Goal: Transaction & Acquisition: Purchase product/service

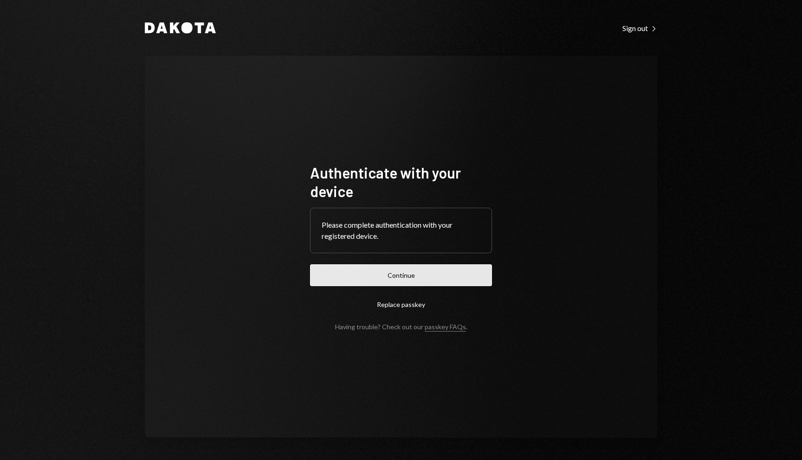
click at [392, 285] on button "Continue" at bounding box center [401, 276] width 182 height 22
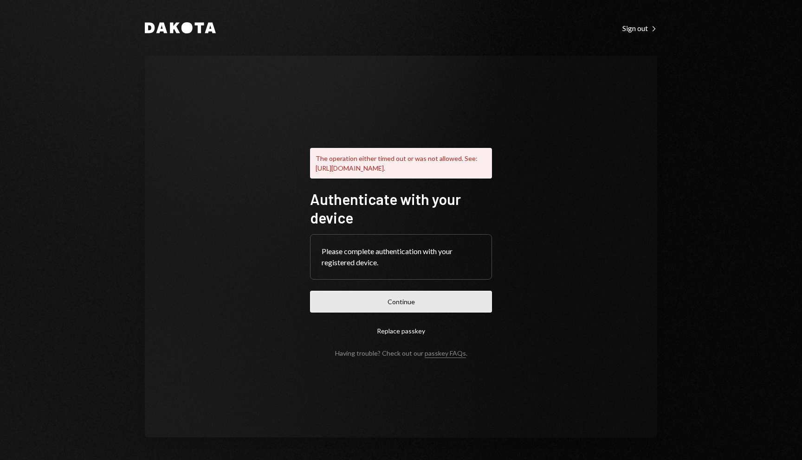
click at [449, 299] on button "Continue" at bounding box center [401, 302] width 182 height 22
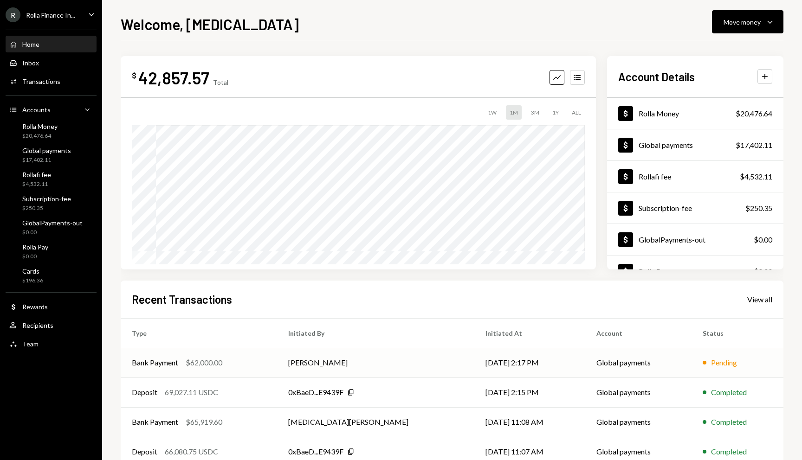
click at [197, 369] on td "Bank Payment $62,000.00" at bounding box center [199, 363] width 156 height 30
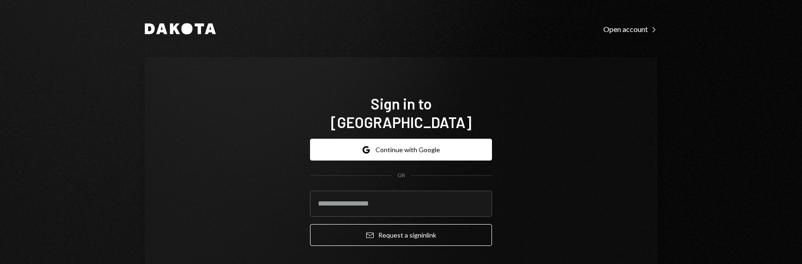
click at [553, 175] on div "Sign in to Dakota Google Continue with Google OR Email Request a sign in link" at bounding box center [401, 173] width 512 height 233
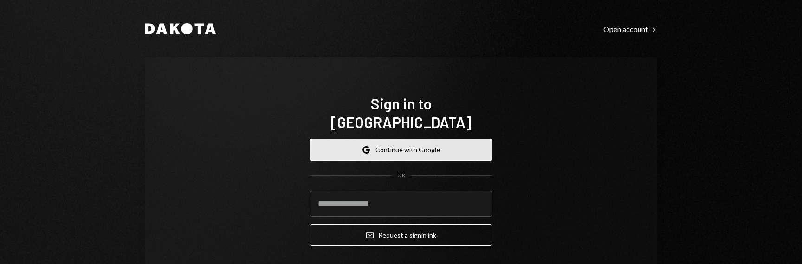
click at [370, 139] on button "Google Continue with Google" at bounding box center [401, 150] width 182 height 22
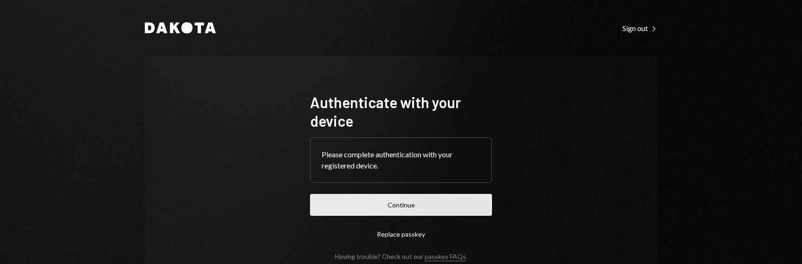
click at [375, 207] on button "Continue" at bounding box center [401, 205] width 182 height 22
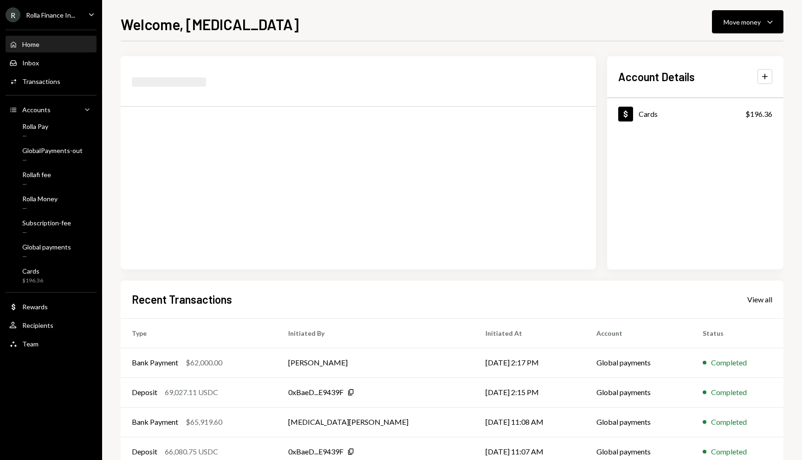
click at [63, 18] on div "Rolla Finance In..." at bounding box center [50, 15] width 49 height 8
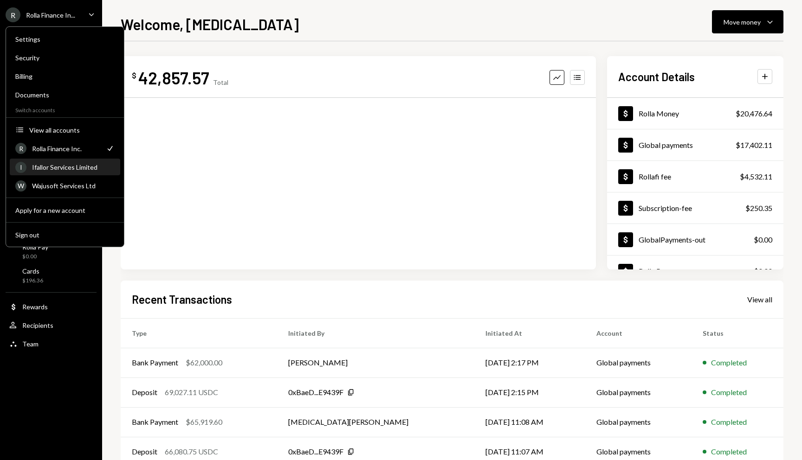
click at [57, 164] on div "Ifallor Services Limited" at bounding box center [73, 167] width 83 height 8
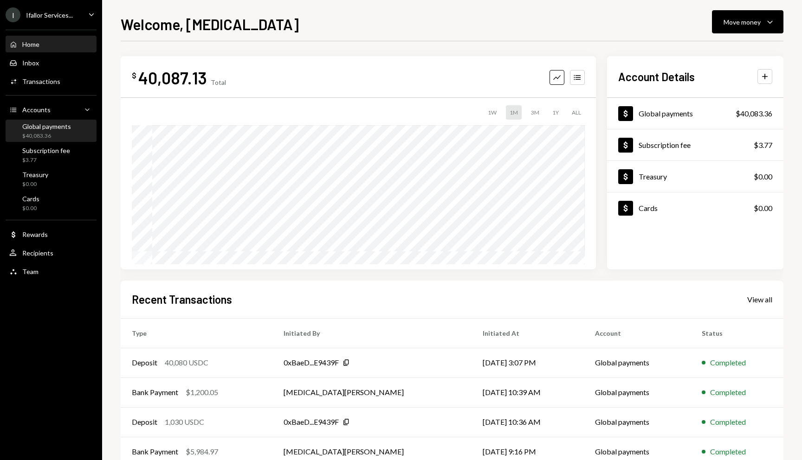
click at [45, 137] on div "$40,083.36" at bounding box center [46, 136] width 49 height 8
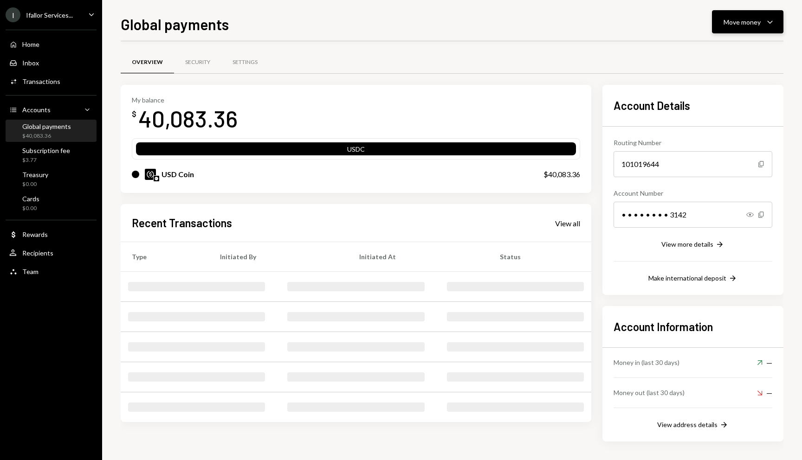
click at [744, 29] on button "Move money Caret Down" at bounding box center [747, 21] width 71 height 23
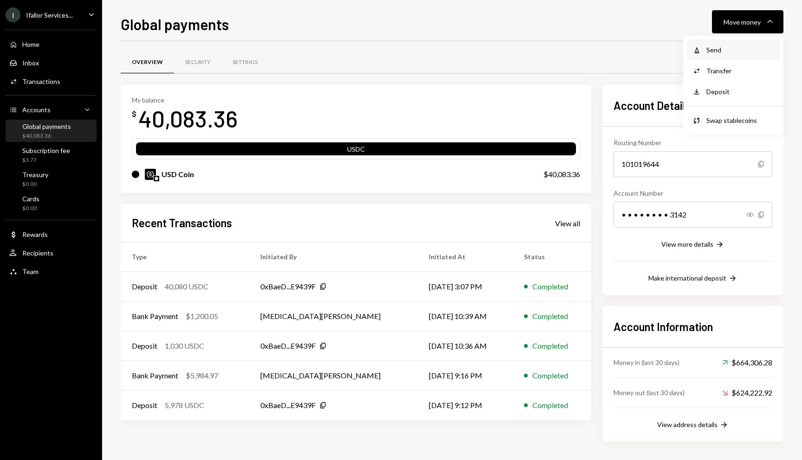
click at [712, 58] on div "Withdraw Send" at bounding box center [733, 49] width 93 height 21
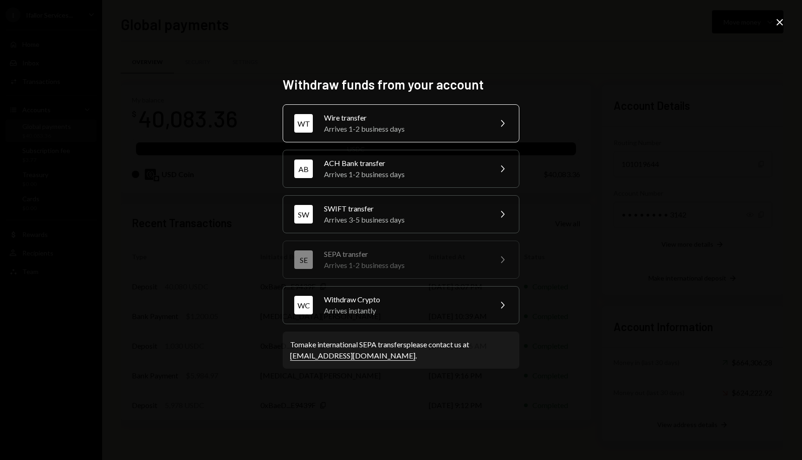
click at [372, 117] on div "Wire transfer" at bounding box center [405, 117] width 162 height 11
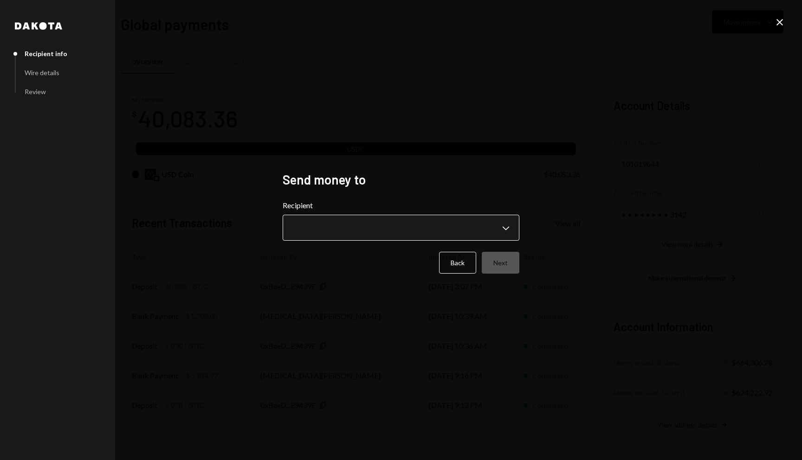
click at [361, 223] on body "I Ifallor Services... Caret Down Home Home Inbox Inbox Activities Transactions …" at bounding box center [401, 230] width 802 height 460
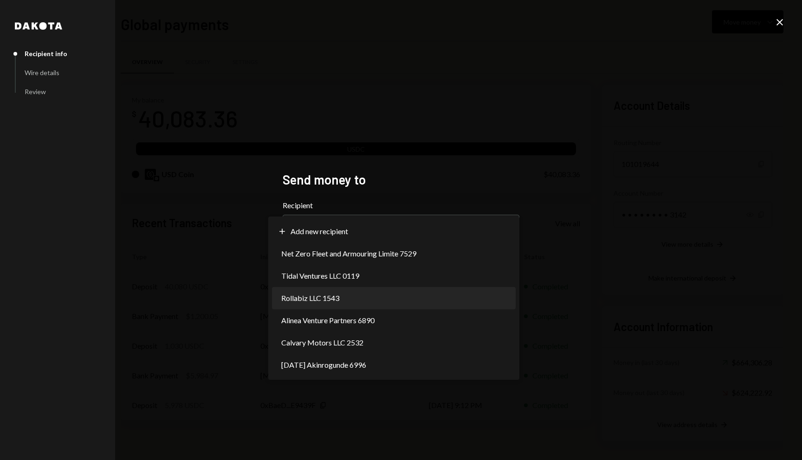
select select "**********"
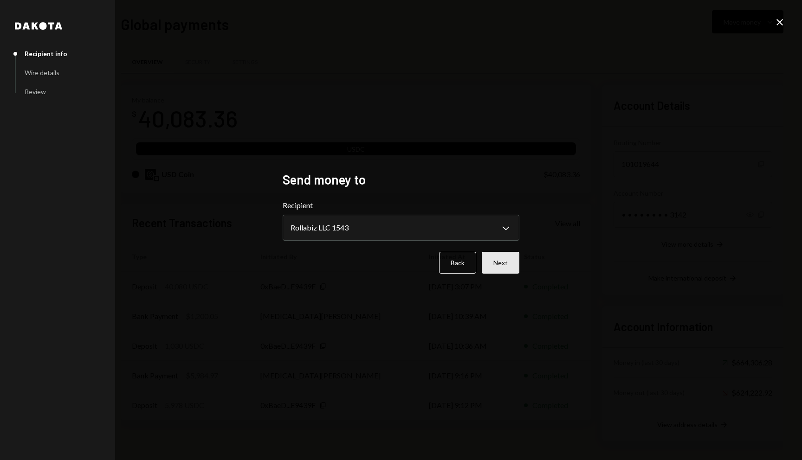
click at [503, 264] on button "Next" at bounding box center [501, 263] width 38 height 22
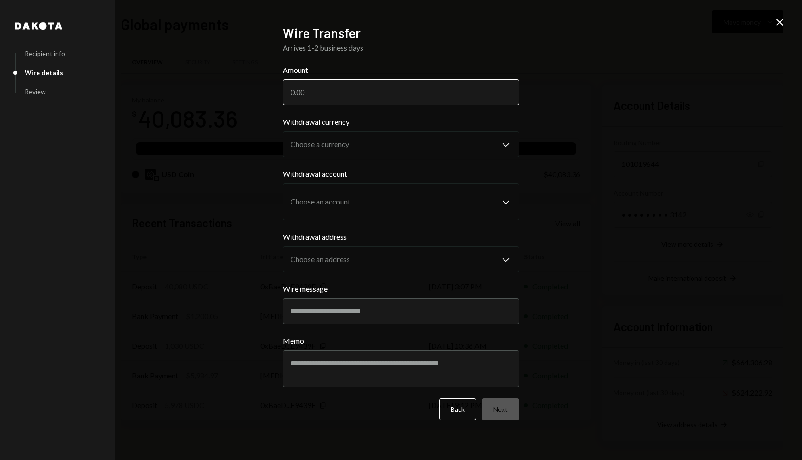
click at [324, 95] on input "Amount" at bounding box center [401, 92] width 237 height 26
type input "0"
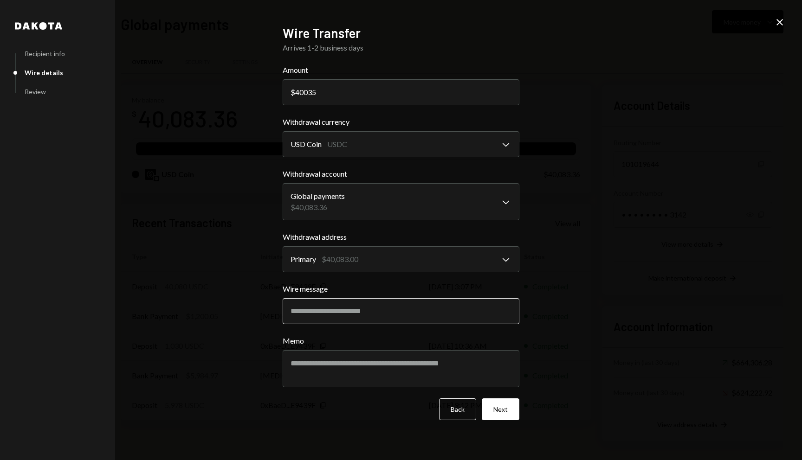
type input "40035"
click at [375, 264] on input "Wire message" at bounding box center [401, 311] width 237 height 26
click at [504, 264] on button "Next" at bounding box center [501, 410] width 38 height 22
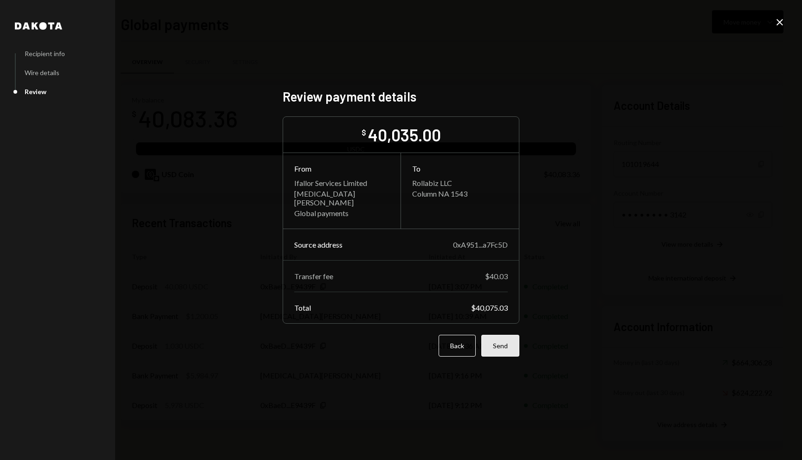
click at [504, 264] on button "Send" at bounding box center [500, 346] width 38 height 22
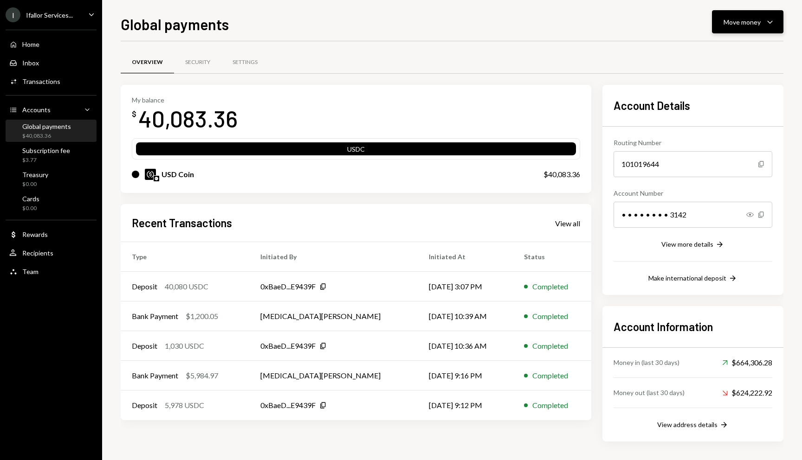
click at [744, 24] on div "Move money" at bounding box center [742, 22] width 37 height 10
click at [722, 46] on div "Send" at bounding box center [740, 50] width 68 height 10
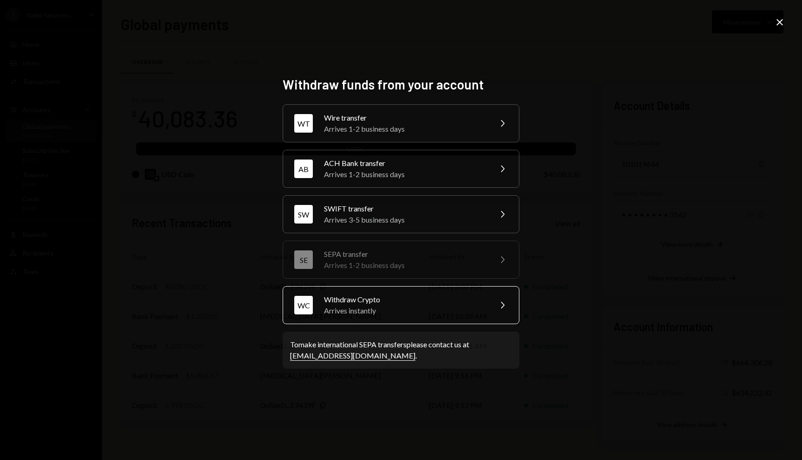
click at [365, 264] on div "Withdraw Crypto" at bounding box center [405, 299] width 162 height 11
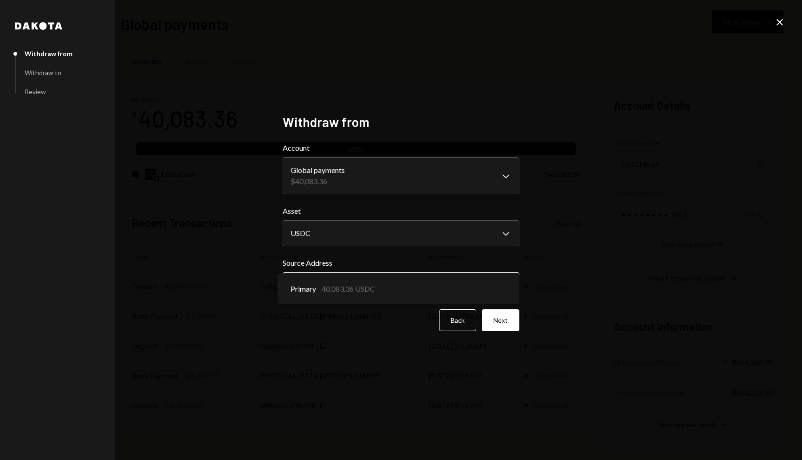
click at [335, 264] on body "I Ifallor Services... Caret Down Home Home Inbox Inbox Activities Transactions …" at bounding box center [401, 230] width 802 height 460
click at [502, 264] on button "Next" at bounding box center [501, 321] width 38 height 22
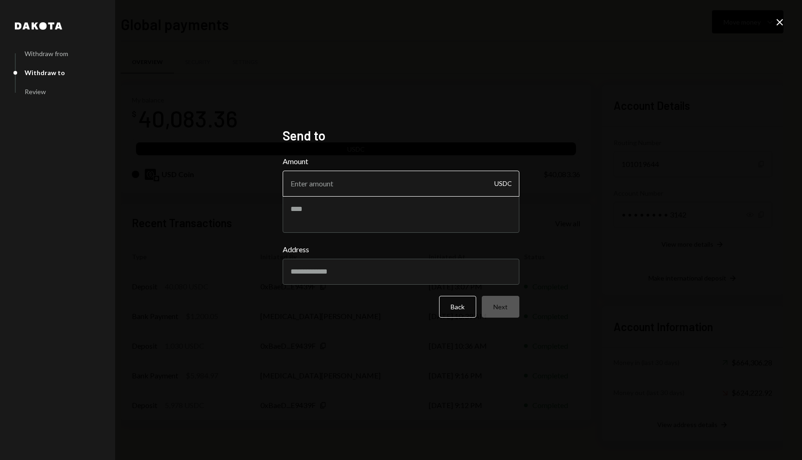
click at [350, 185] on input "Amount" at bounding box center [401, 184] width 237 height 26
click at [465, 264] on button "Back" at bounding box center [457, 307] width 37 height 22
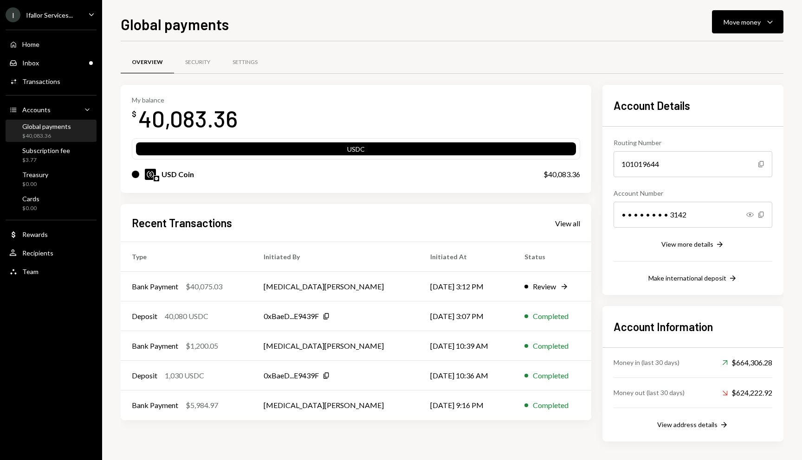
click at [55, 13] on div "Ifallor Services..." at bounding box center [49, 15] width 47 height 8
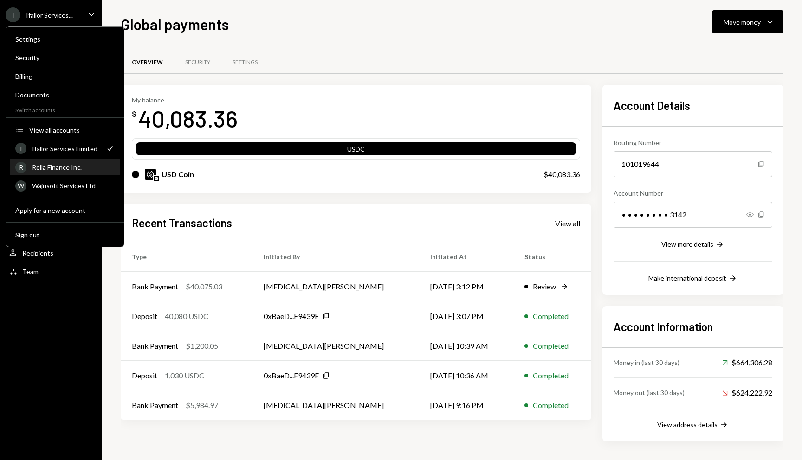
click at [66, 162] on div "R Rolla Finance Inc." at bounding box center [64, 168] width 99 height 16
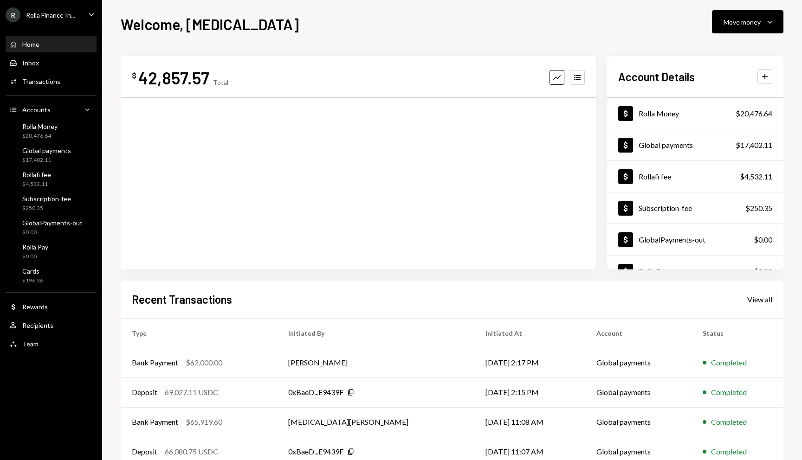
scroll to position [55, 0]
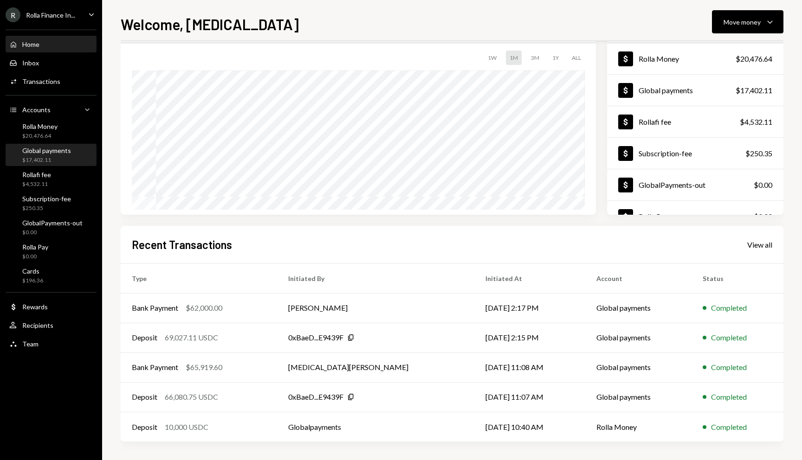
click at [39, 154] on div "Global payments" at bounding box center [46, 151] width 49 height 8
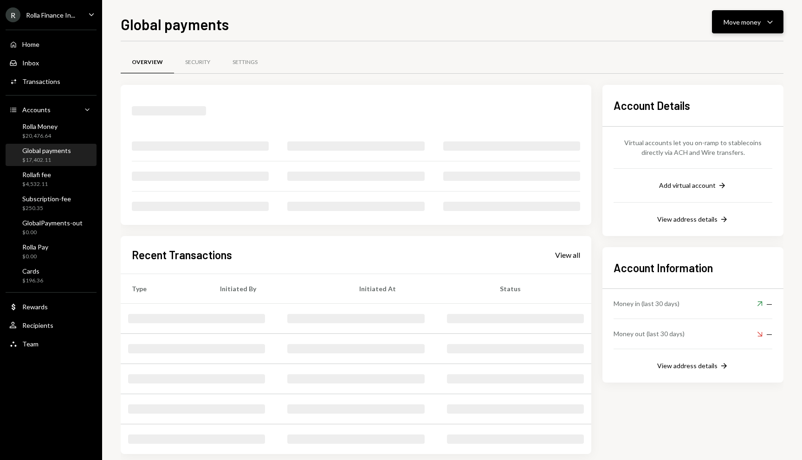
click at [770, 31] on button "Move money Caret Down" at bounding box center [747, 21] width 71 height 23
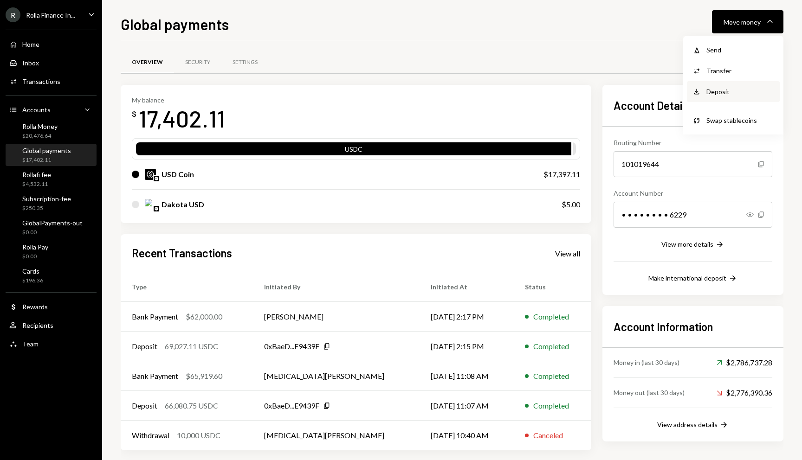
click at [708, 89] on div "Deposit" at bounding box center [740, 92] width 68 height 10
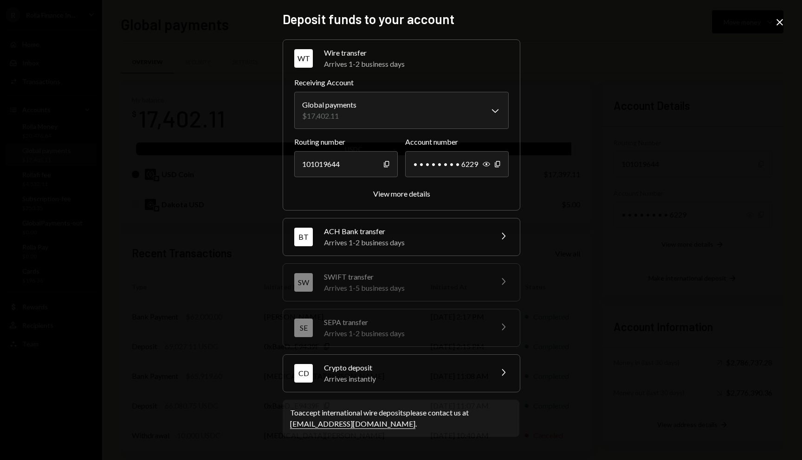
click at [348, 264] on div "Arrives instantly" at bounding box center [405, 379] width 162 height 11
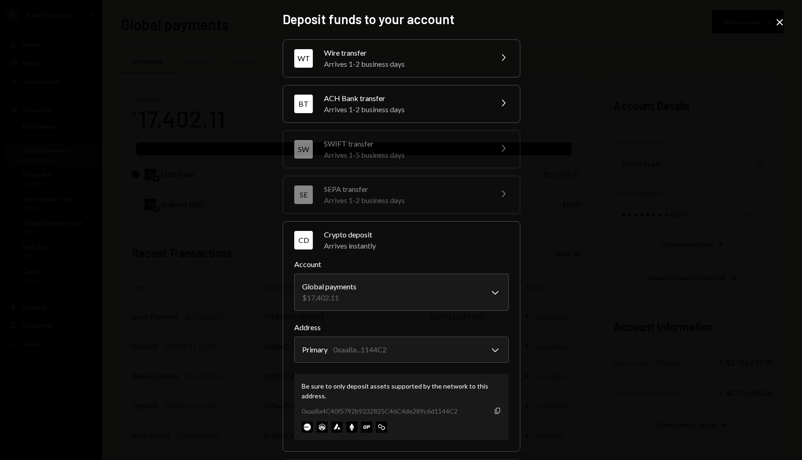
click at [498, 264] on icon "Copy" at bounding box center [497, 410] width 7 height 7
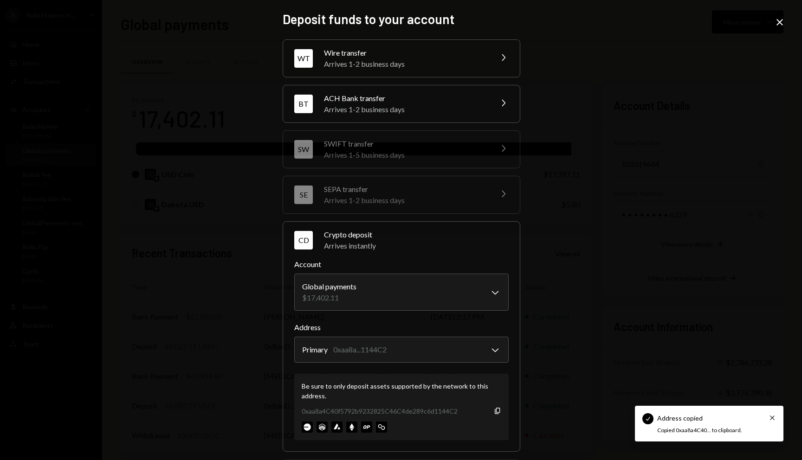
click at [782, 22] on icon "Close" at bounding box center [779, 22] width 11 height 11
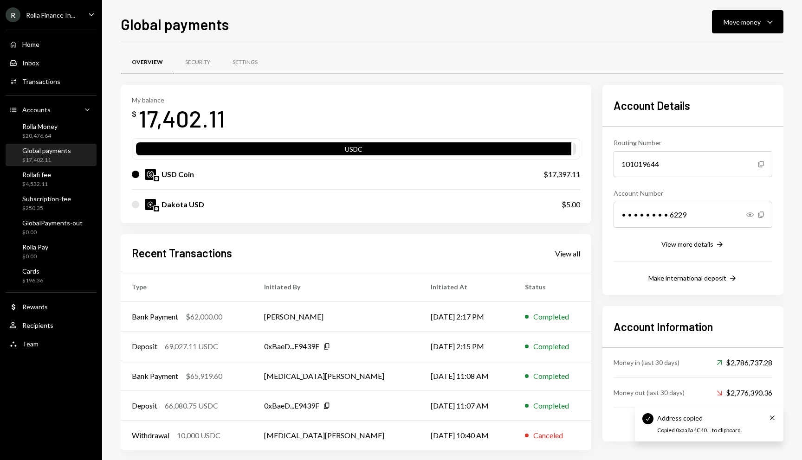
click at [65, 19] on div "R Rolla Finance In..." at bounding box center [41, 14] width 70 height 15
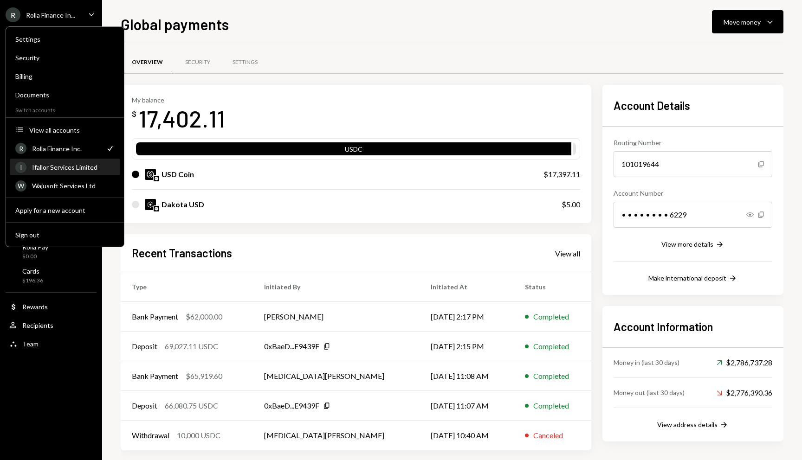
click at [77, 168] on div "Ifallor Services Limited" at bounding box center [73, 167] width 83 height 8
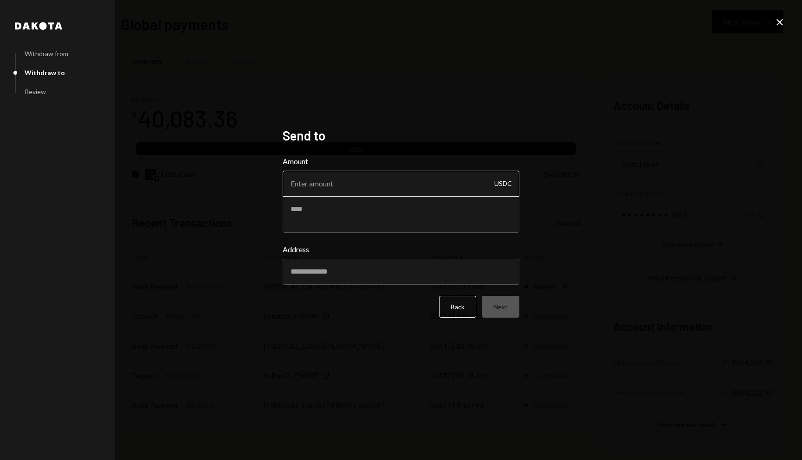
click at [399, 190] on input "Amount" at bounding box center [401, 184] width 237 height 26
type input "40050"
click at [390, 271] on input "Address" at bounding box center [401, 272] width 237 height 26
paste input "**********"
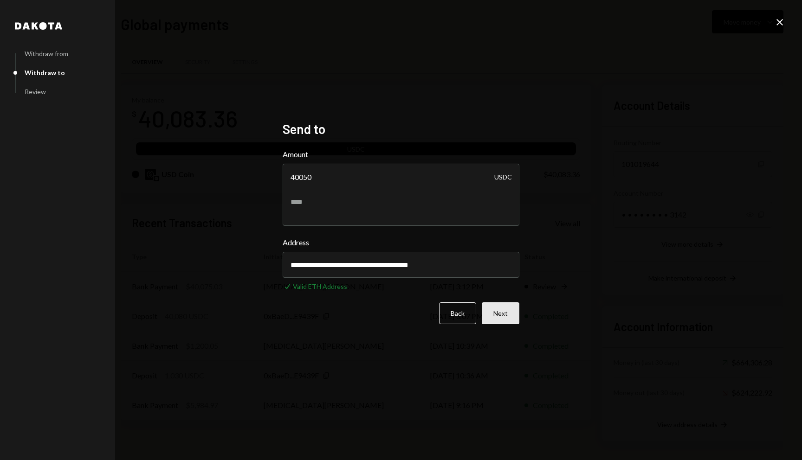
type input "**********"
click at [500, 317] on button "Next" at bounding box center [501, 314] width 38 height 22
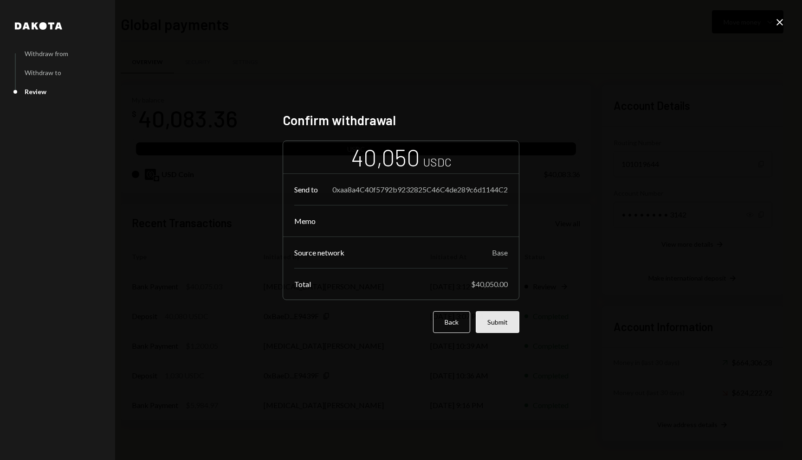
click at [500, 323] on button "Submit" at bounding box center [498, 322] width 44 height 22
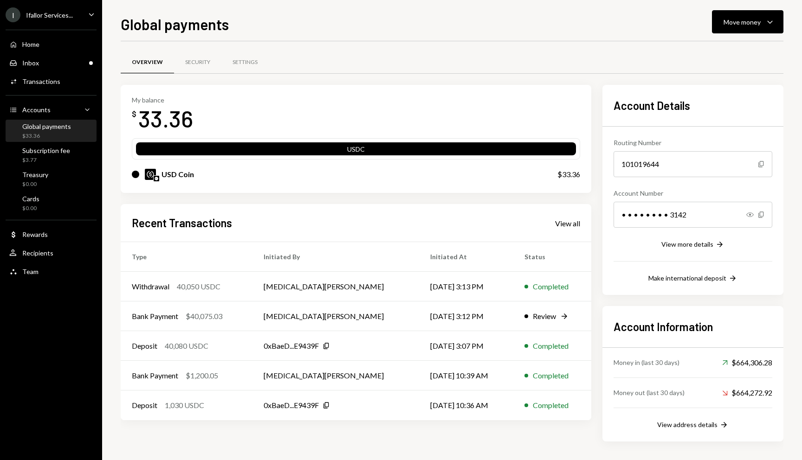
click at [86, 1] on ul "I Ifallor Services... Caret Down Home Home Inbox Inbox Activities Transactions …" at bounding box center [51, 141] width 102 height 282
click at [82, 11] on div "I Ifallor Services... Caret Down" at bounding box center [51, 14] width 102 height 15
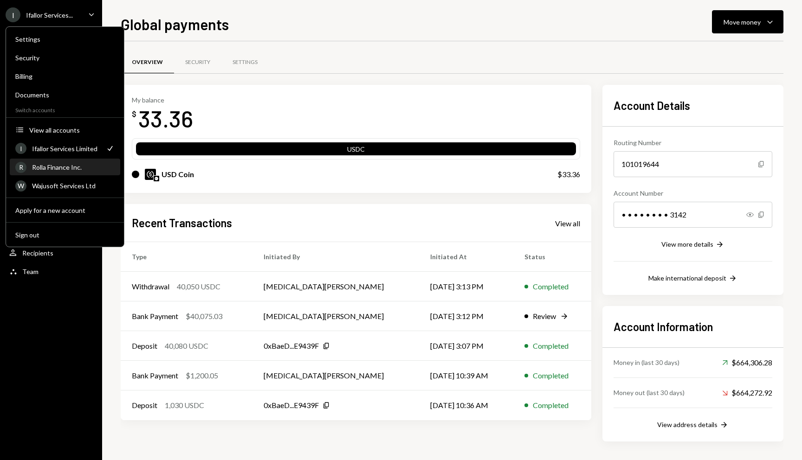
click at [70, 165] on div "Rolla Finance Inc." at bounding box center [73, 167] width 83 height 8
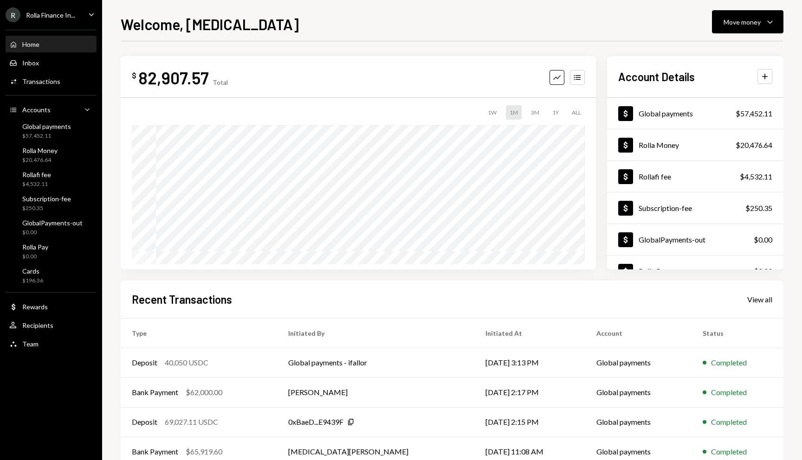
click at [739, 4] on div "Welcome, Tobi Move money Caret Down $ 82,907.57 Total Graph Accounts 1W 1M 3M 1…" at bounding box center [452, 230] width 700 height 460
click at [732, 10] on button "Move money Caret Down" at bounding box center [747, 21] width 71 height 23
click at [712, 40] on div "Withdraw Send" at bounding box center [733, 49] width 93 height 21
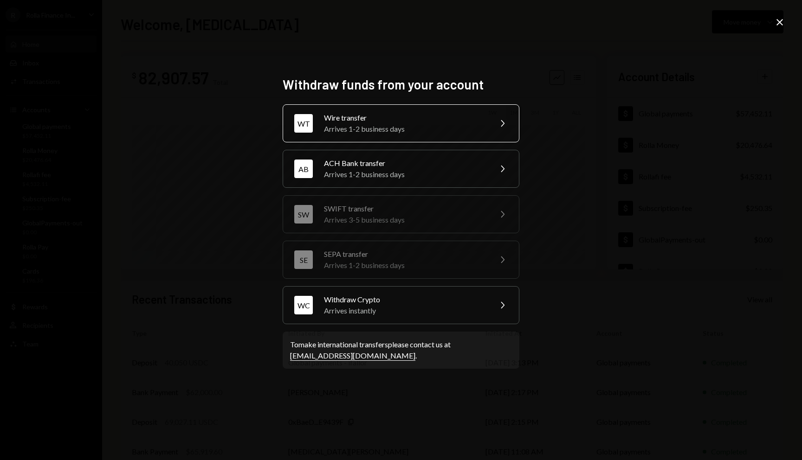
click at [399, 110] on div "WT Wire transfer Arrives 1-2 business days Chevron Right" at bounding box center [401, 123] width 237 height 38
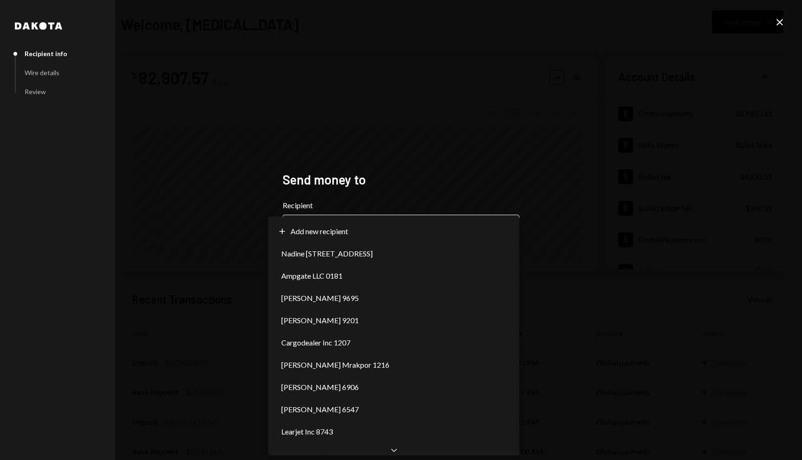
click at [334, 229] on body "R Rolla Finance In... Caret Down Home Home Inbox Inbox Activities Transactions …" at bounding box center [401, 230] width 802 height 460
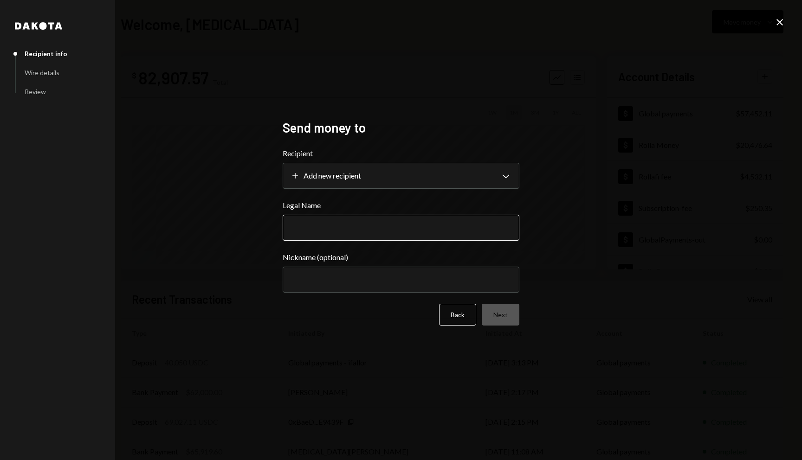
click at [318, 228] on input "Legal Name" at bounding box center [401, 228] width 237 height 26
type input "**********"
click at [504, 310] on button "Next" at bounding box center [501, 315] width 38 height 22
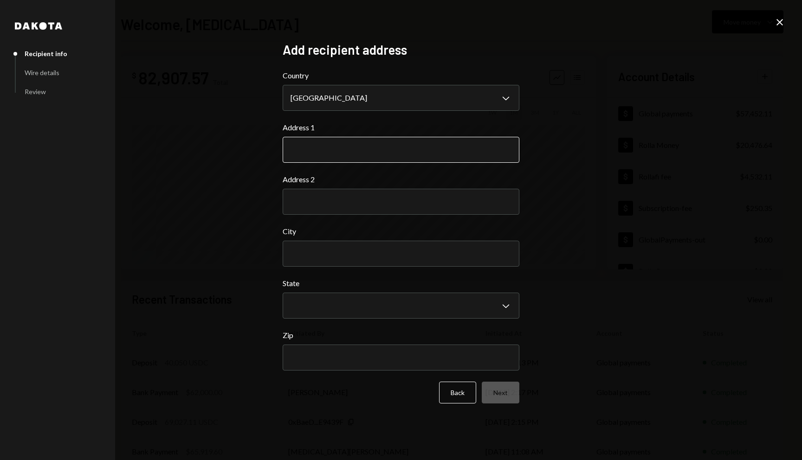
click at [399, 150] on input "Address 1" at bounding box center [401, 150] width 237 height 26
type input "**********"
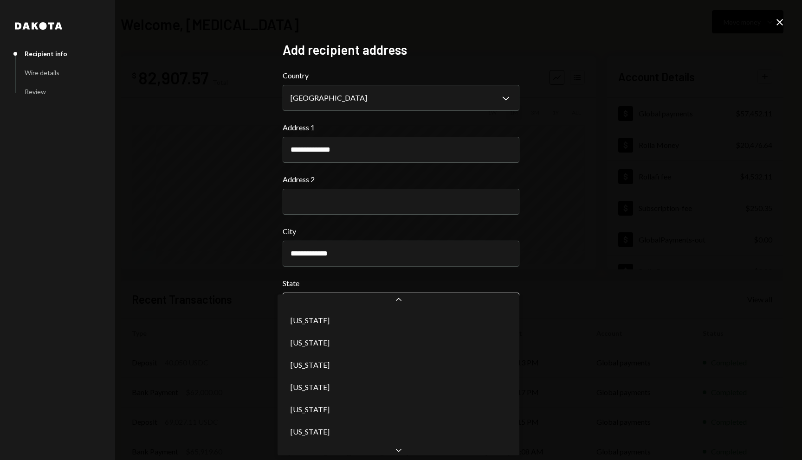
click at [374, 297] on body "R Rolla Finance In... Caret Down Home Home Inbox Inbox Activities Transactions …" at bounding box center [401, 230] width 802 height 460
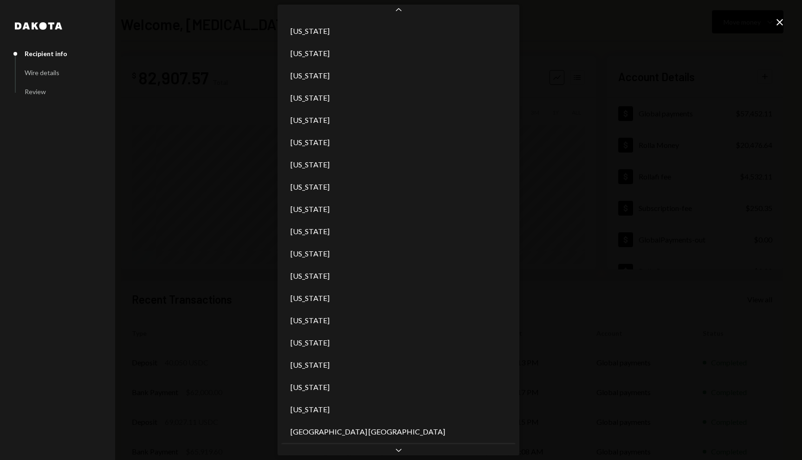
scroll to position [735, 0]
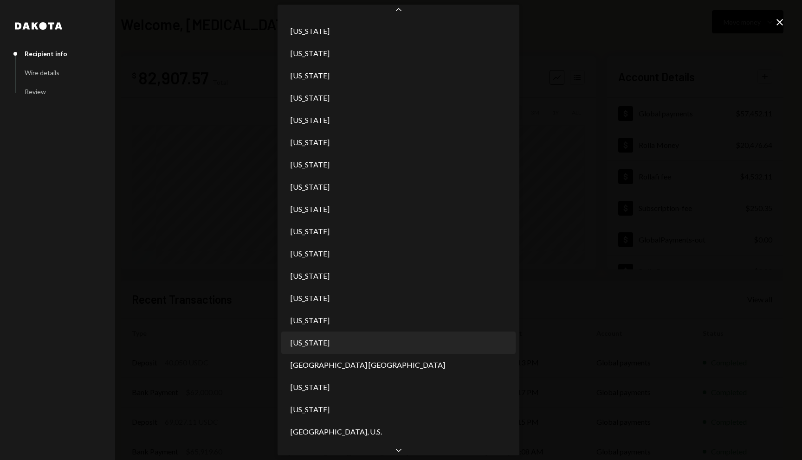
select select "**"
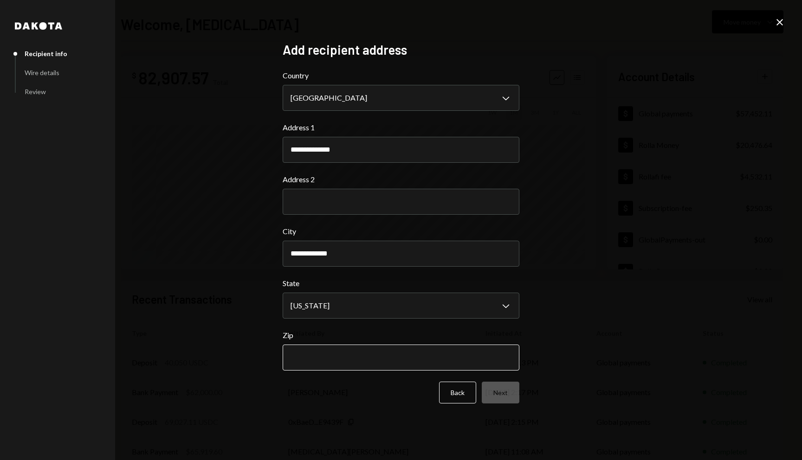
click at [349, 358] on input "Zip" at bounding box center [401, 358] width 237 height 26
type input "*****"
click at [497, 392] on button "Next" at bounding box center [501, 393] width 38 height 22
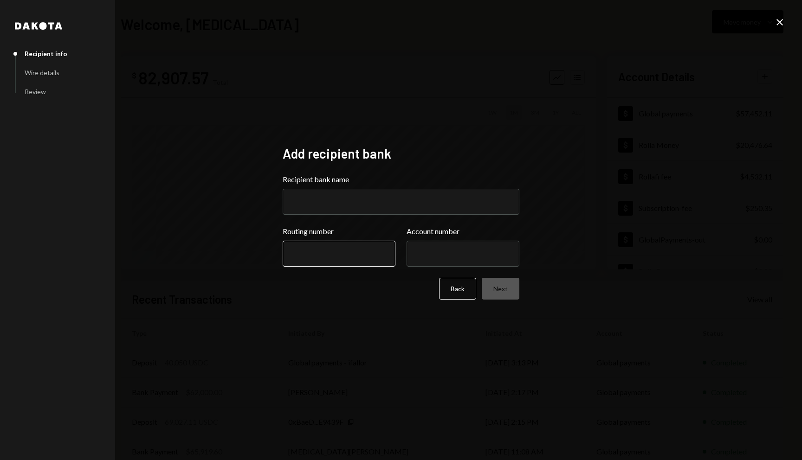
click at [349, 251] on input "Routing number" at bounding box center [339, 254] width 113 height 26
click at [423, 256] on input "Account number" at bounding box center [463, 254] width 113 height 26
paste input "**********"
type input "**********"
click at [310, 204] on input "Recipient bank name" at bounding box center [401, 202] width 237 height 26
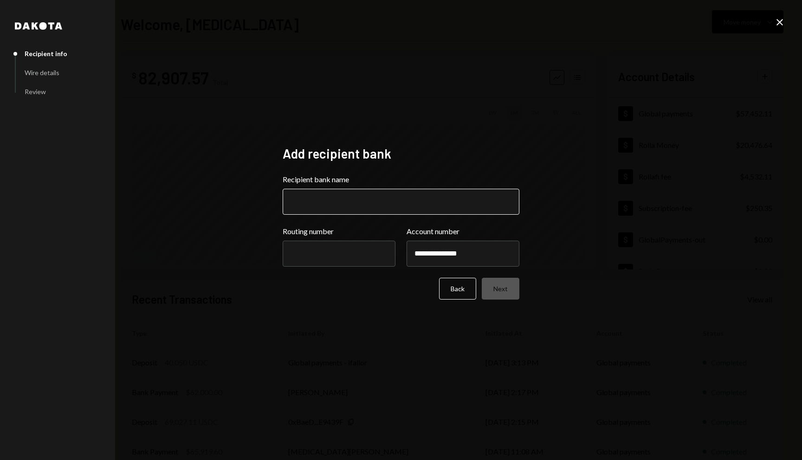
click at [313, 200] on input "Recipient bank name" at bounding box center [401, 202] width 237 height 26
paste input "**********"
type input "**********"
click at [339, 248] on input "Routing number" at bounding box center [339, 254] width 113 height 26
click at [351, 251] on input "Routing number" at bounding box center [339, 254] width 113 height 26
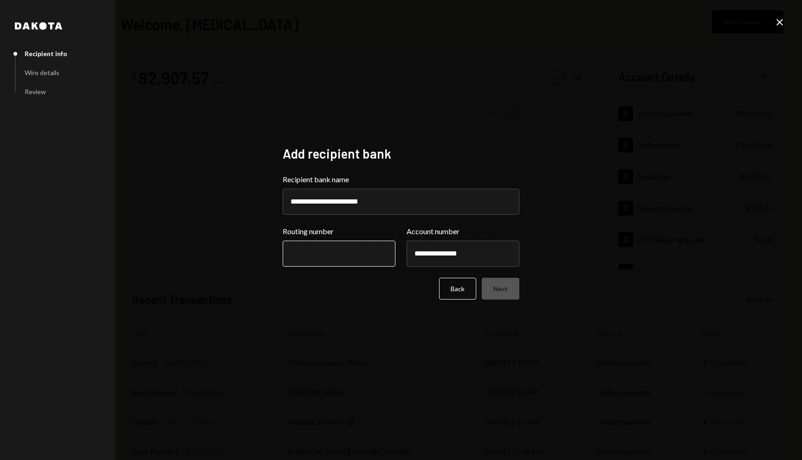
paste input "*********"
type input "*********"
click at [510, 289] on button "Next" at bounding box center [501, 289] width 38 height 22
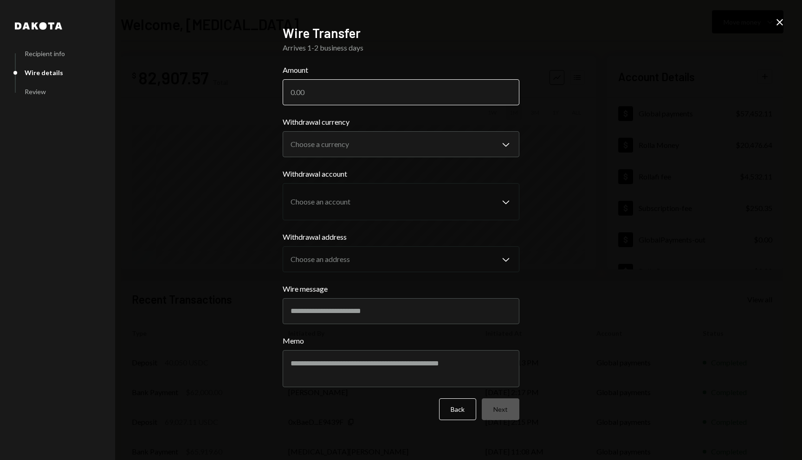
click at [378, 93] on input "Amount" at bounding box center [401, 92] width 237 height 26
click at [452, 409] on button "Back" at bounding box center [457, 410] width 37 height 22
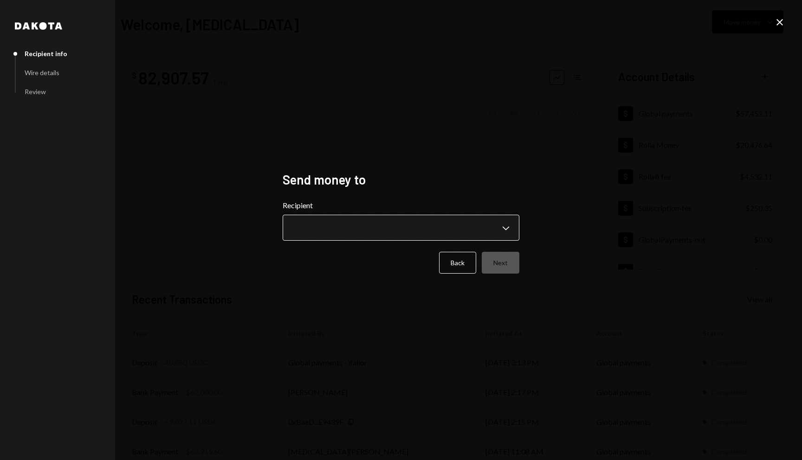
click at [409, 230] on body "R Rolla Finance In... Caret Down Home Home Inbox Inbox Activities Transactions …" at bounding box center [401, 230] width 802 height 460
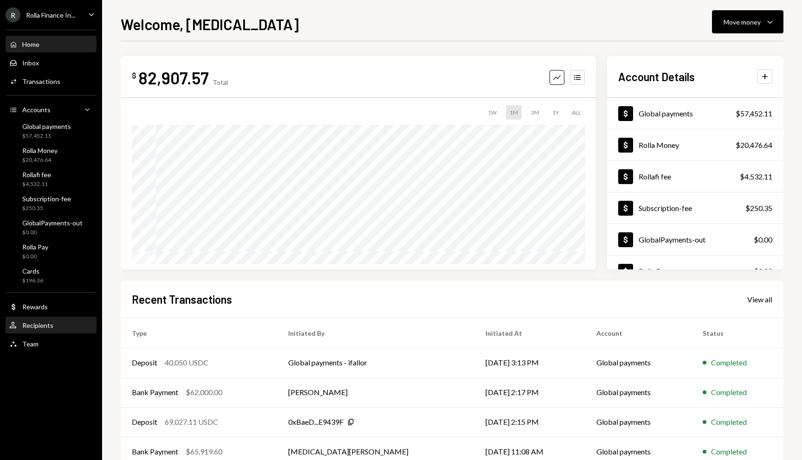
click at [37, 319] on div "User Recipients" at bounding box center [51, 326] width 84 height 16
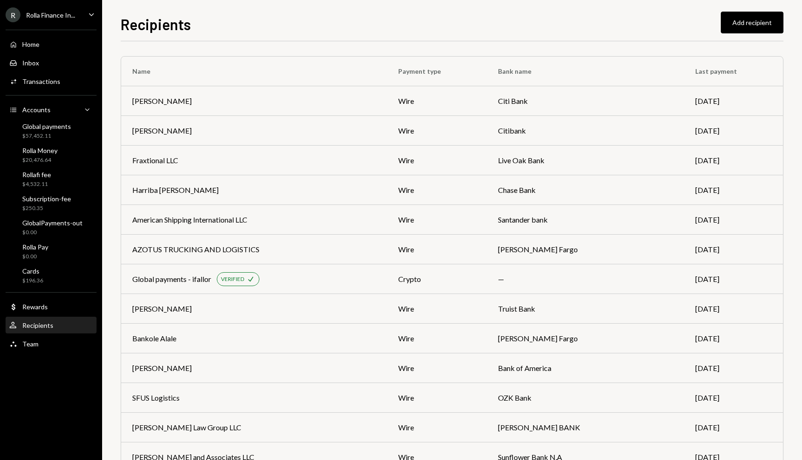
scroll to position [1249, 0]
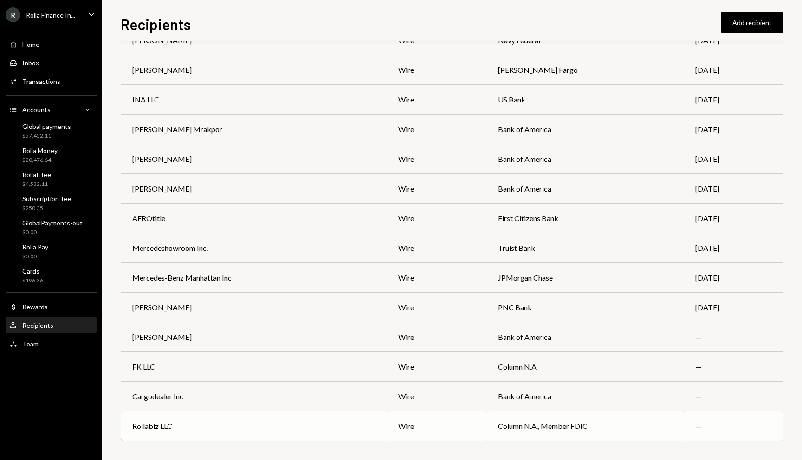
click at [234, 420] on td "Rollabiz LLC" at bounding box center [254, 427] width 266 height 30
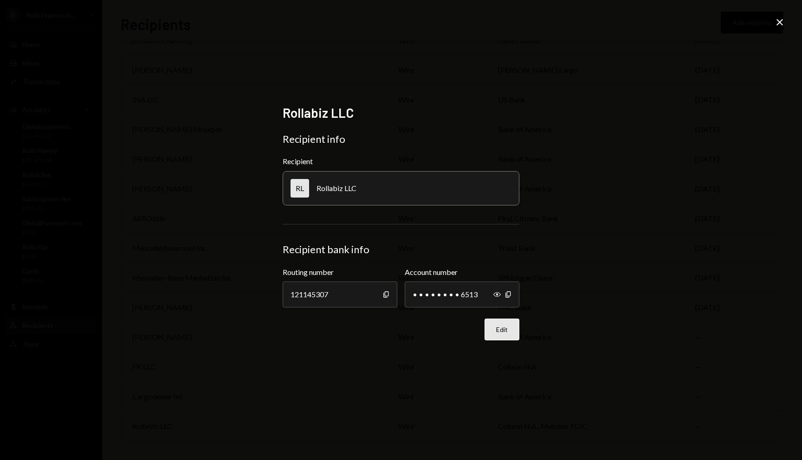
click at [493, 340] on button "Edit" at bounding box center [502, 330] width 35 height 22
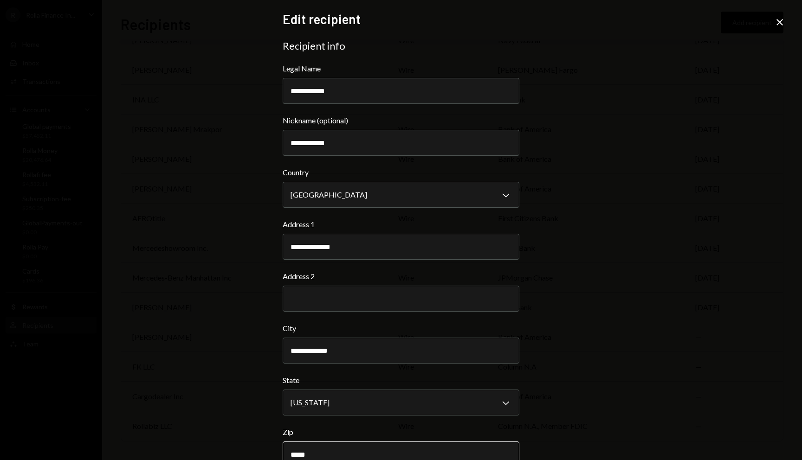
scroll to position [209, 0]
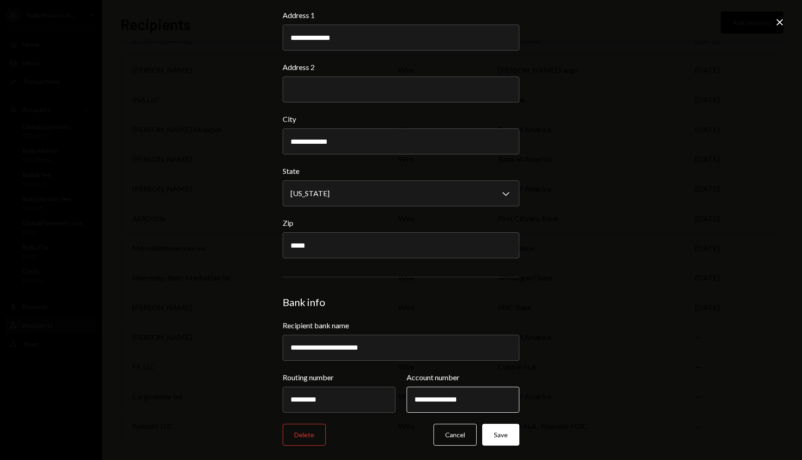
click at [420, 399] on input "**********" at bounding box center [463, 400] width 113 height 26
paste input "text"
type input "**********"
click at [581, 358] on div "**********" at bounding box center [401, 230] width 802 height 460
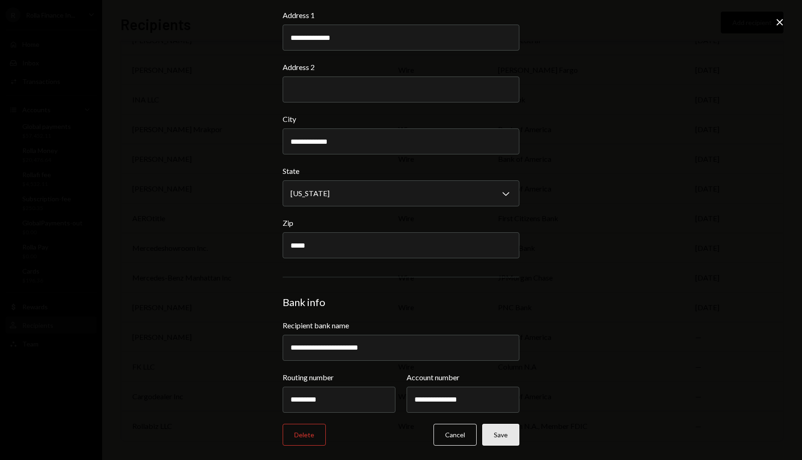
click at [502, 438] on button "Save" at bounding box center [500, 435] width 37 height 22
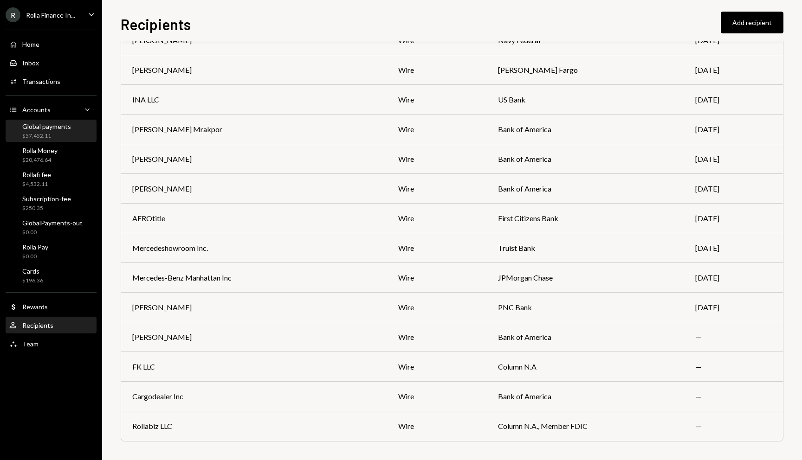
click at [40, 133] on div "$57,452.11" at bounding box center [46, 136] width 49 height 8
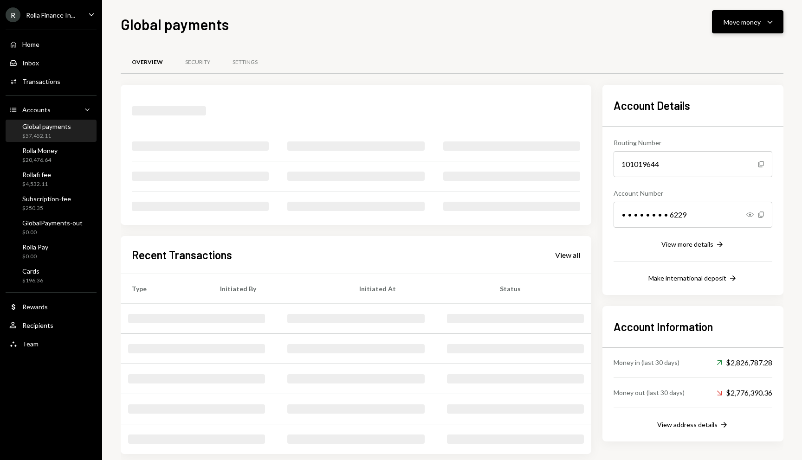
click at [747, 26] on div "Move money" at bounding box center [742, 22] width 37 height 10
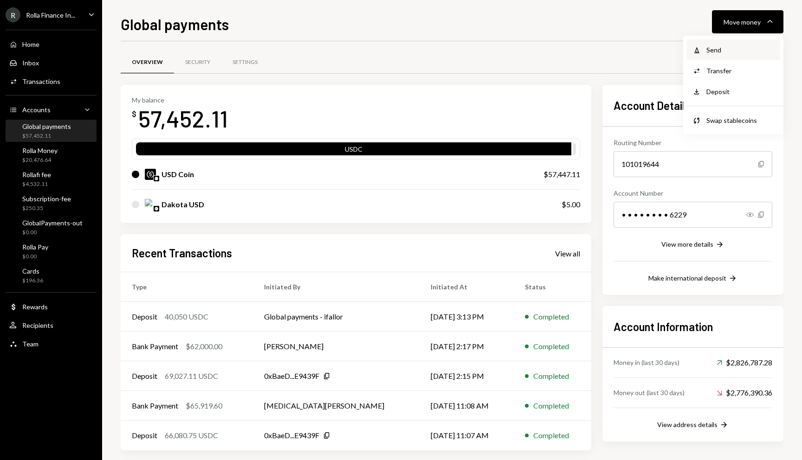
click at [716, 39] on div "Withdraw Send" at bounding box center [733, 49] width 93 height 21
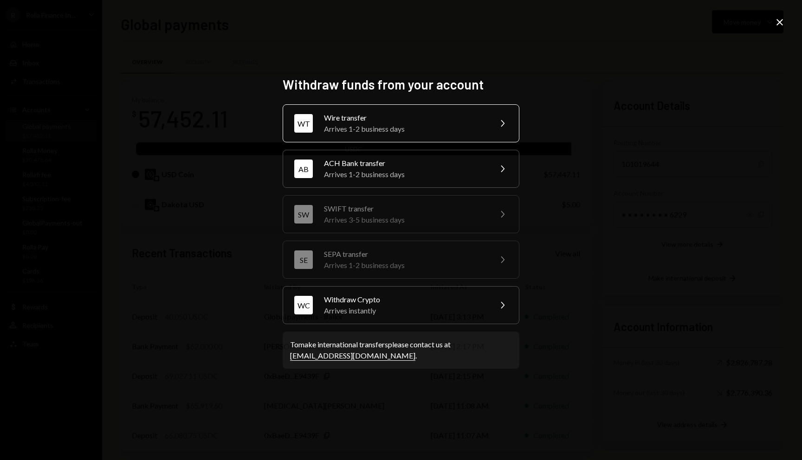
click at [390, 124] on div "Arrives 1-2 business days" at bounding box center [405, 128] width 162 height 11
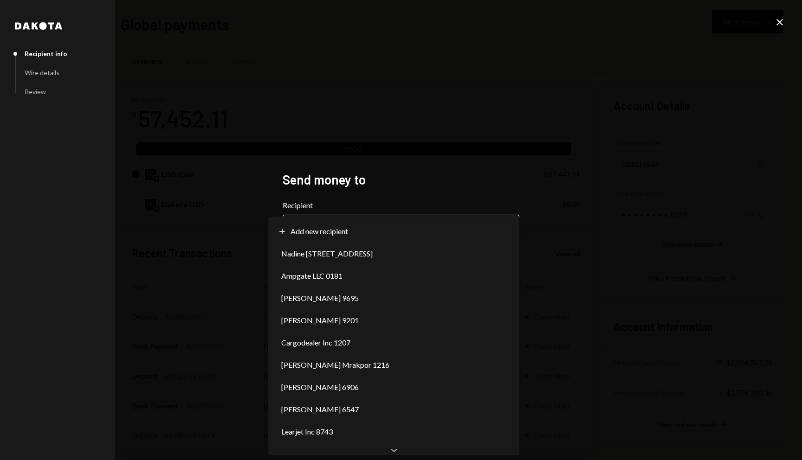
click at [356, 226] on body "R Rolla Finance In... Caret Down Home Home Inbox Inbox Activities Transactions …" at bounding box center [401, 230] width 802 height 460
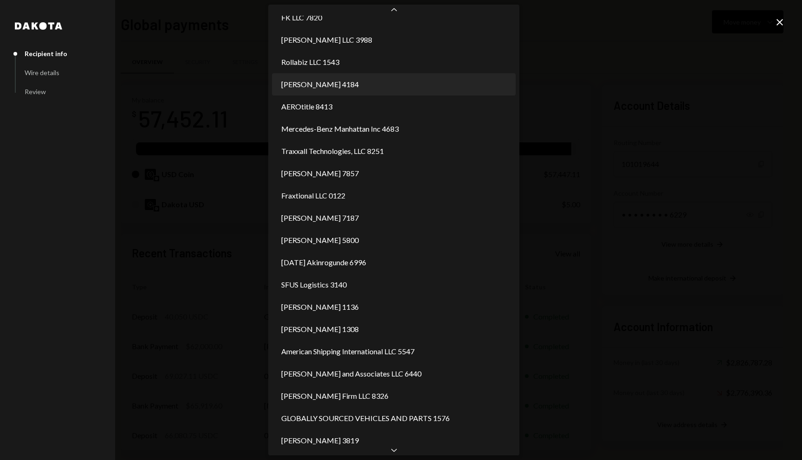
scroll to position [436, 0]
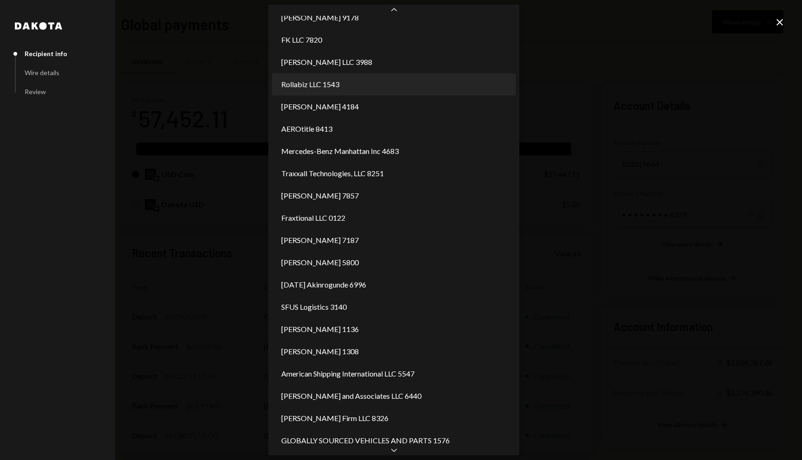
select select "**********"
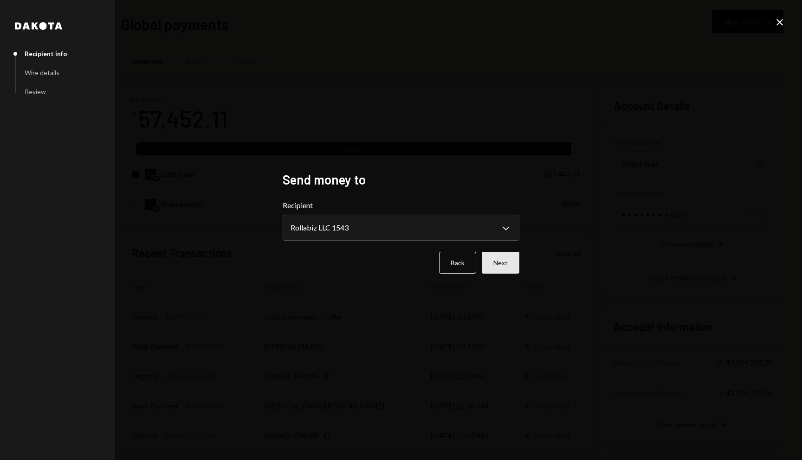
click at [493, 262] on button "Next" at bounding box center [501, 263] width 38 height 22
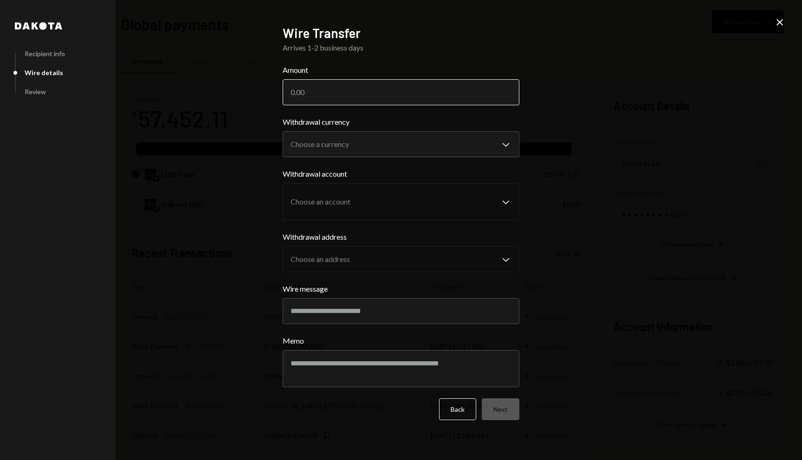
click at [374, 104] on input "Amount" at bounding box center [401, 92] width 237 height 26
type input "40035"
click at [366, 149] on body "R Rolla Finance In... Caret Down Home Home Inbox Inbox Activities Transactions …" at bounding box center [401, 230] width 802 height 460
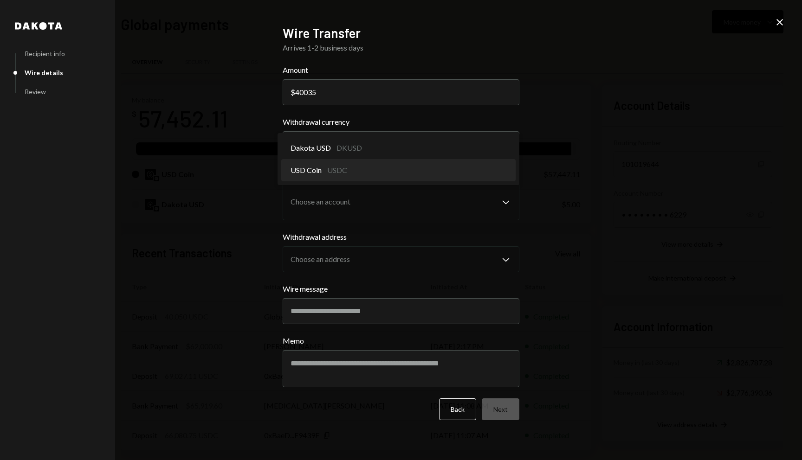
select select "****"
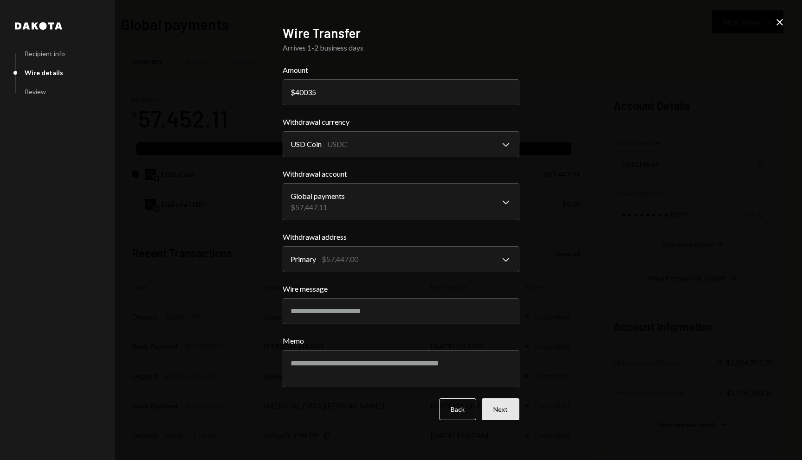
click at [495, 409] on button "Next" at bounding box center [501, 410] width 38 height 22
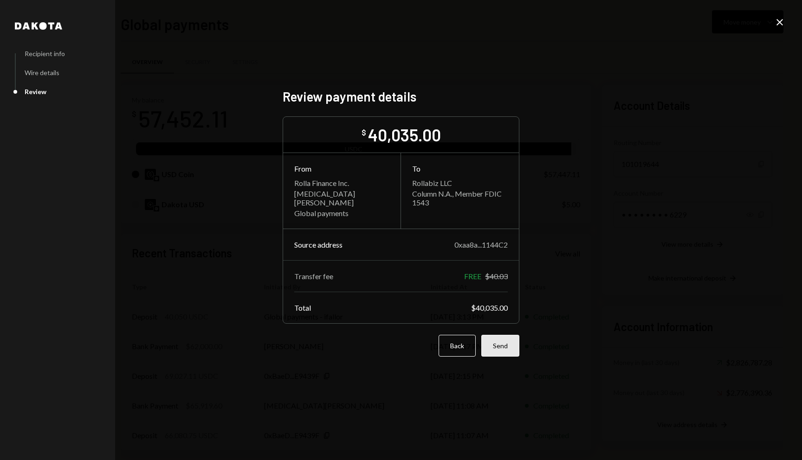
click at [504, 347] on button "Send" at bounding box center [500, 346] width 38 height 22
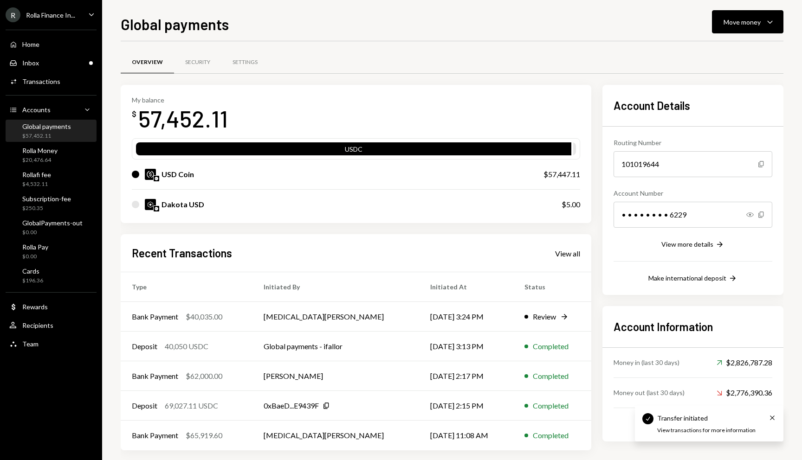
scroll to position [9, 0]
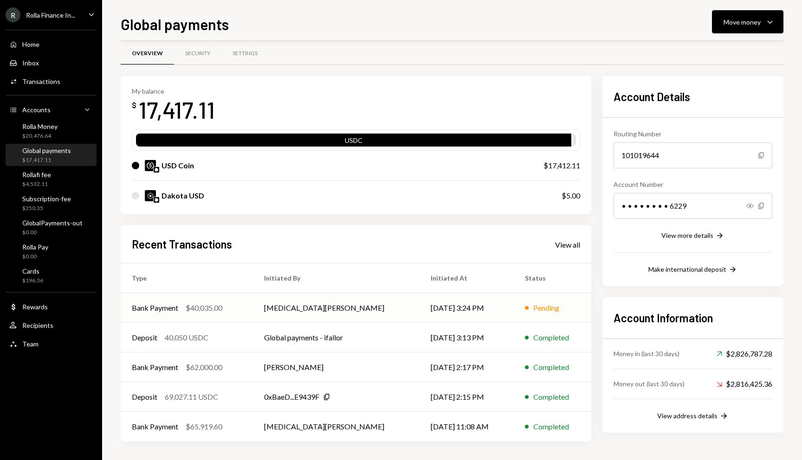
click at [344, 306] on td "Tobi Oduah" at bounding box center [336, 308] width 167 height 30
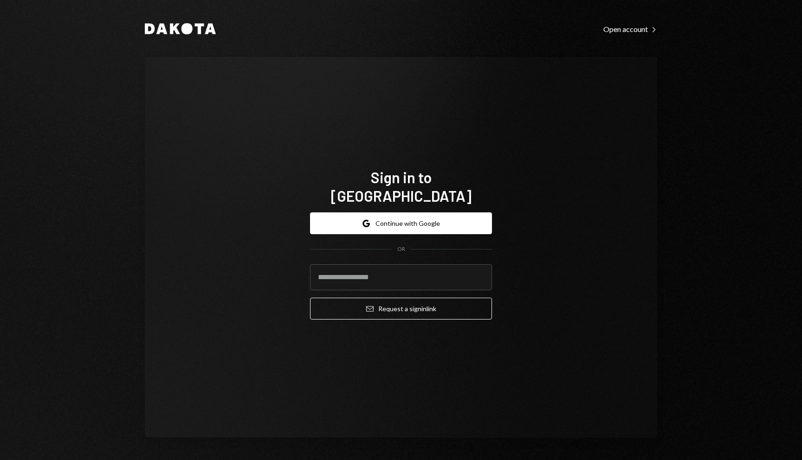
click at [511, 220] on div "Sign in to [GEOGRAPHIC_DATA] Google Continue with Google OR Email Request a sig…" at bounding box center [401, 247] width 512 height 381
click at [491, 228] on form "Google Continue with Google OR Email Request a sign in link" at bounding box center [401, 266] width 182 height 107
